Goal: Information Seeking & Learning: Learn about a topic

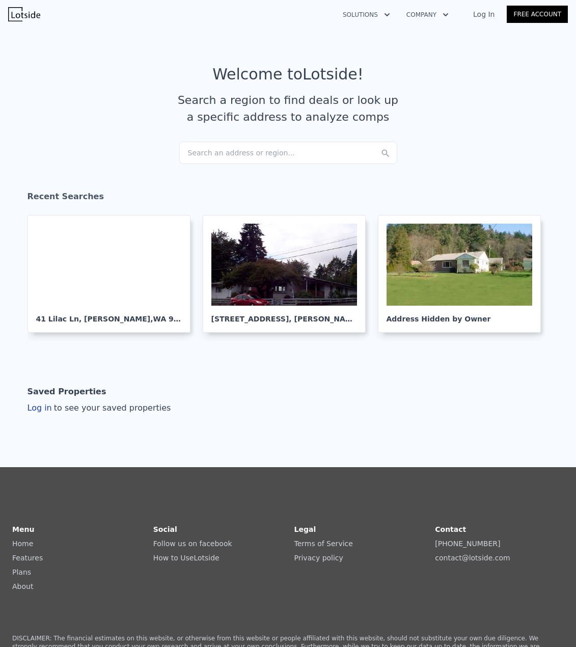
click at [263, 143] on div "Search an address or region..." at bounding box center [288, 153] width 218 height 22
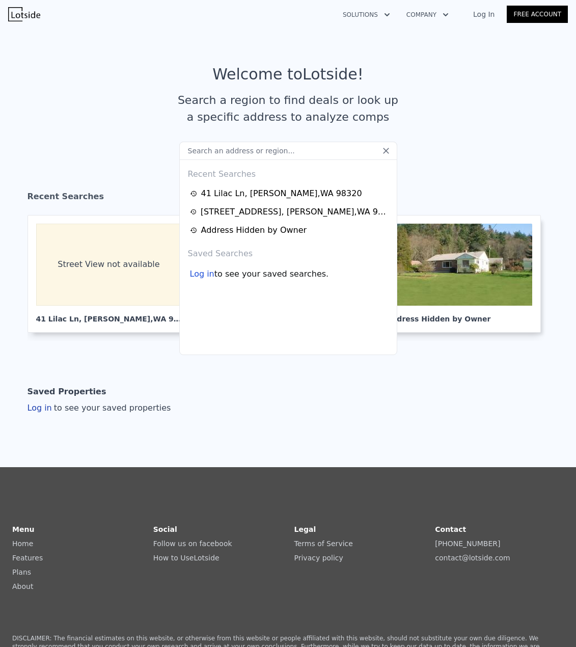
click at [261, 156] on input "text" at bounding box center [288, 151] width 218 height 18
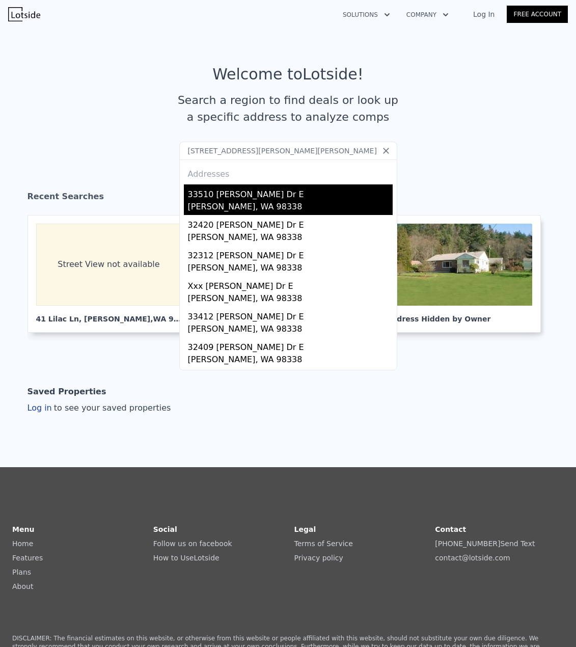
type input "[STREET_ADDRESS][PERSON_NAME][PERSON_NAME]"
click at [229, 197] on div "33510 [PERSON_NAME] Dr E" at bounding box center [290, 192] width 205 height 16
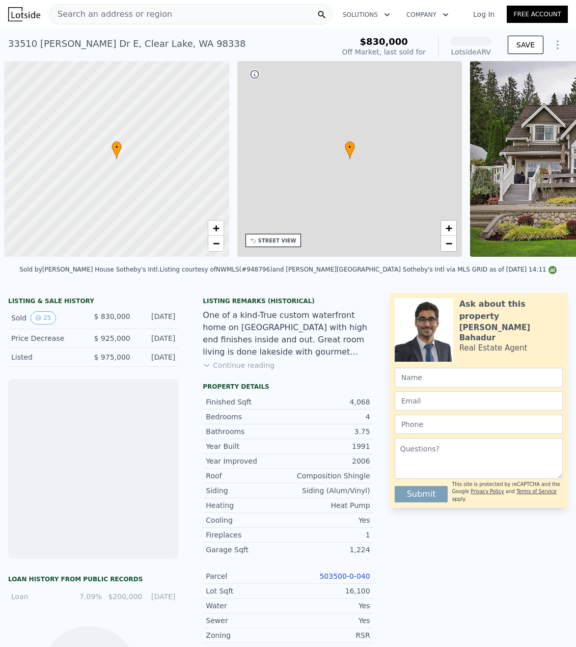
scroll to position [0, 4]
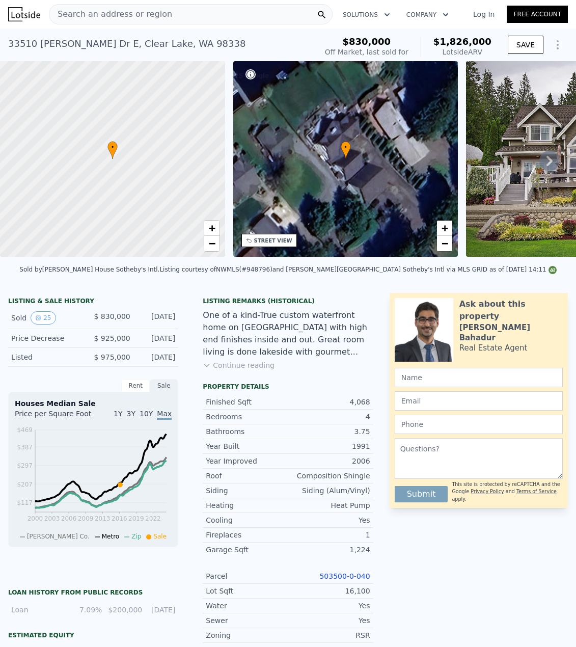
click at [340, 580] on link "503500-0-040" at bounding box center [344, 576] width 50 height 8
click at [213, 248] on span "−" at bounding box center [211, 243] width 7 height 13
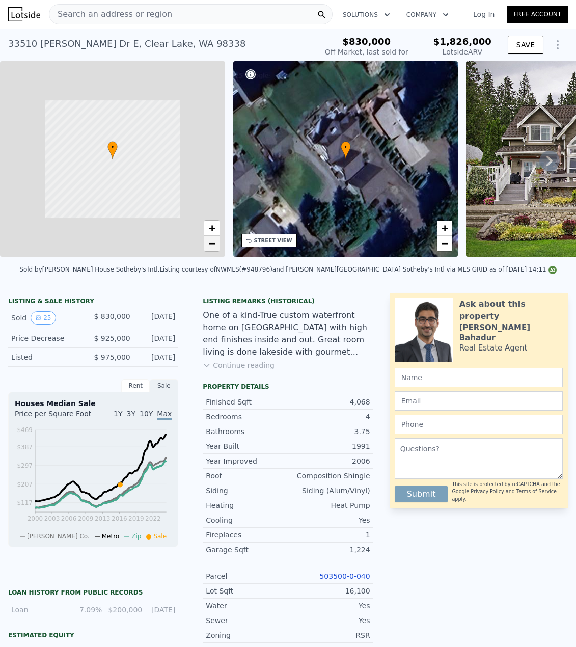
click at [213, 248] on span "−" at bounding box center [211, 243] width 7 height 13
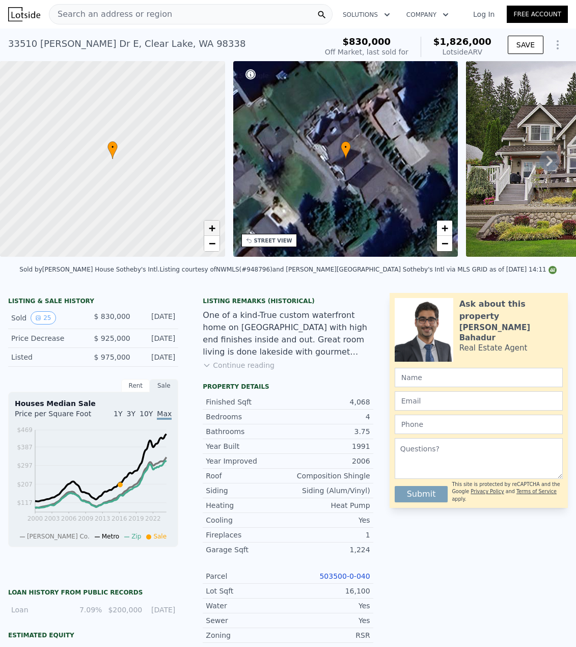
click at [209, 227] on span "+" at bounding box center [211, 228] width 7 height 13
